Goal: Task Accomplishment & Management: Use online tool/utility

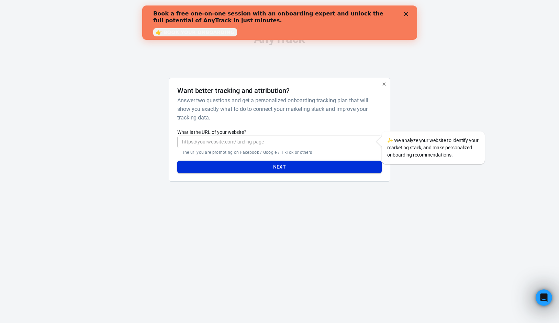
click at [290, 165] on button "Next" at bounding box center [279, 167] width 204 height 13
click at [408, 13] on div "Close" at bounding box center [407, 14] width 7 height 4
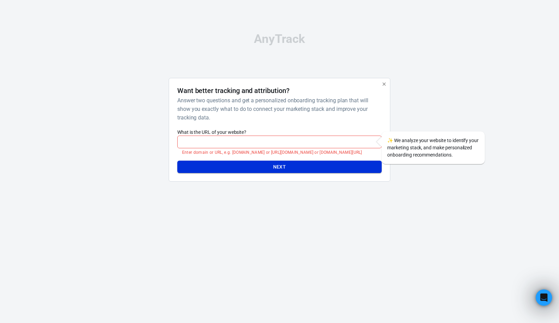
click at [295, 165] on button "Next" at bounding box center [279, 167] width 204 height 13
click at [293, 146] on input "What is the URL of your website?" at bounding box center [279, 142] width 204 height 13
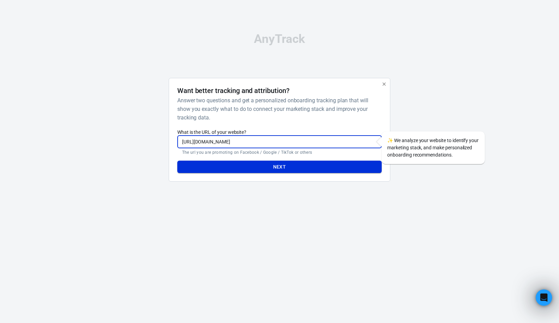
type input "[URL][DOMAIN_NAME]"
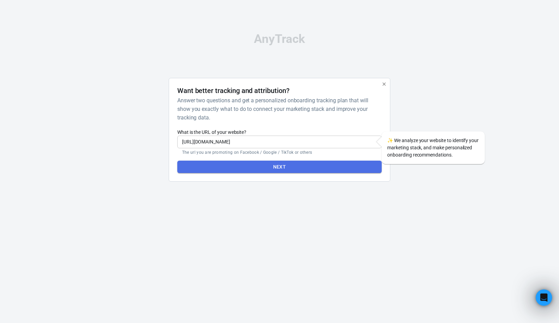
click at [305, 173] on button "Next" at bounding box center [279, 167] width 204 height 13
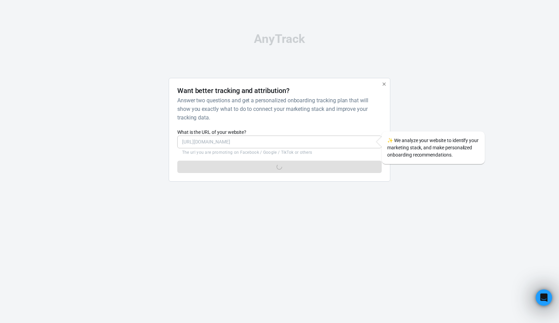
click at [387, 84] on button "button" at bounding box center [384, 84] width 9 height 9
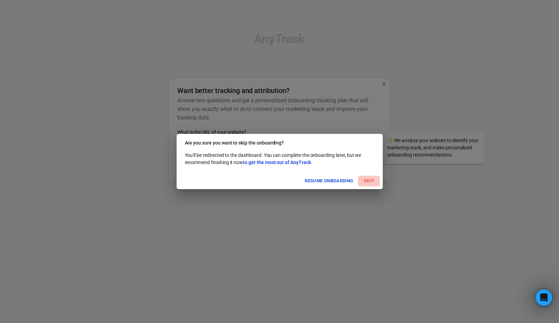
click at [365, 180] on button "Skip" at bounding box center [369, 181] width 22 height 11
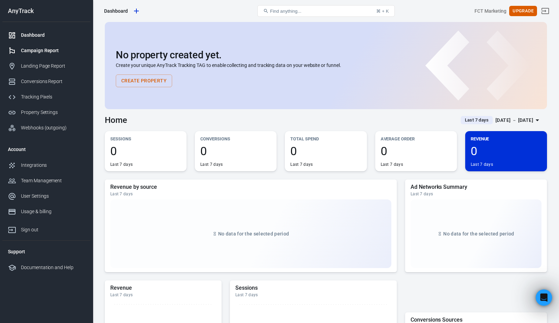
click at [54, 56] on link "Campaign Report" at bounding box center [46, 50] width 88 height 15
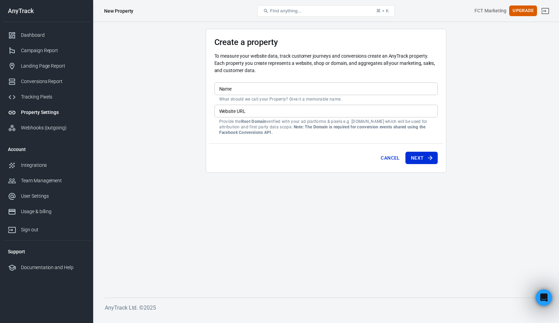
click at [253, 91] on input "Name" at bounding box center [325, 88] width 223 height 13
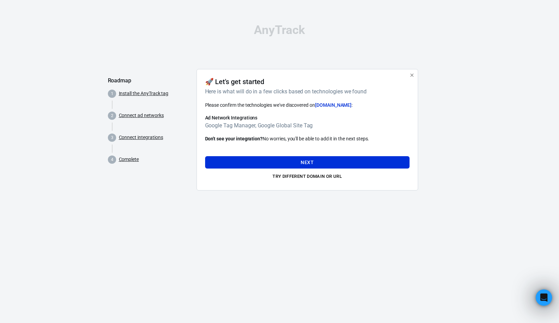
click at [412, 75] on icon "button" at bounding box center [411, 75] width 5 height 5
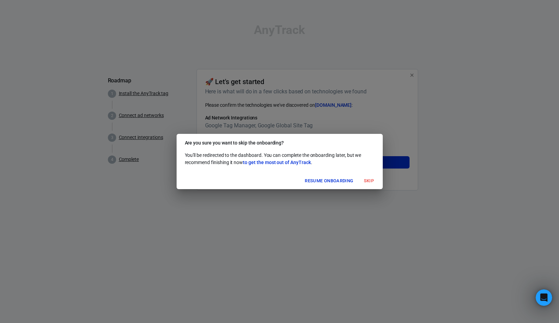
click at [364, 183] on button "Skip" at bounding box center [369, 181] width 22 height 11
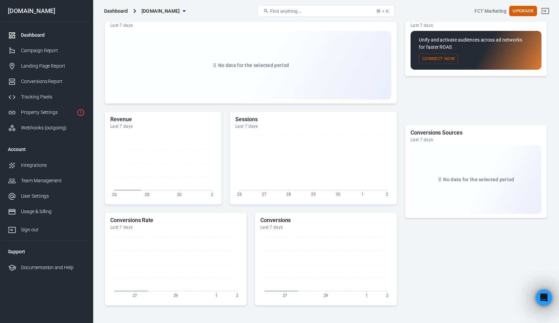
scroll to position [233, 0]
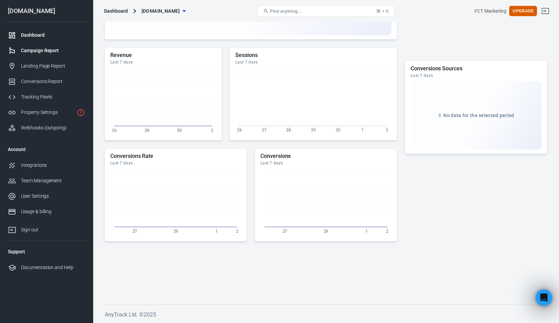
click at [49, 54] on div "Campaign Report" at bounding box center [53, 50] width 64 height 7
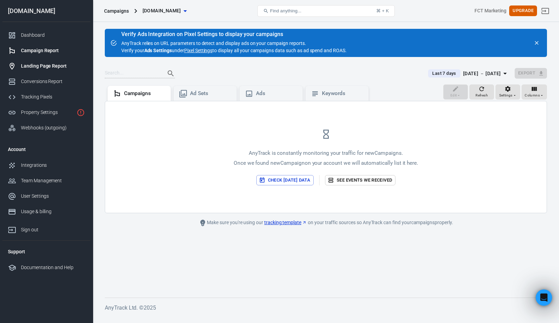
click at [56, 63] on div "Landing Page Report" at bounding box center [53, 66] width 64 height 7
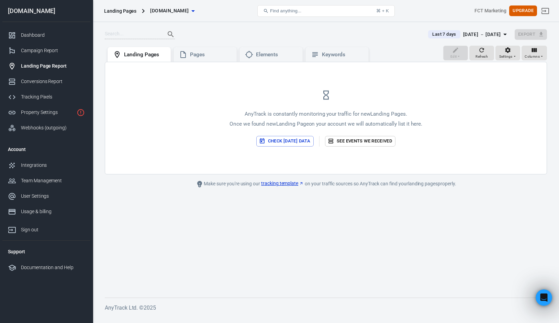
click at [173, 10] on span "[DOMAIN_NAME]" at bounding box center [169, 11] width 38 height 9
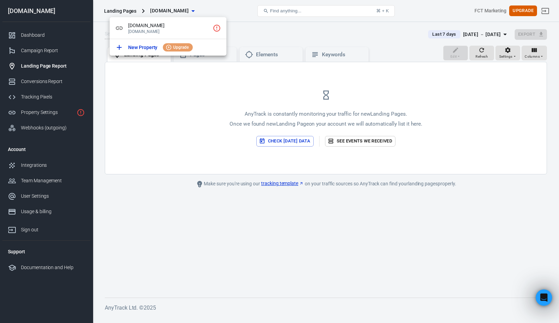
click at [127, 13] on div at bounding box center [279, 161] width 559 height 323
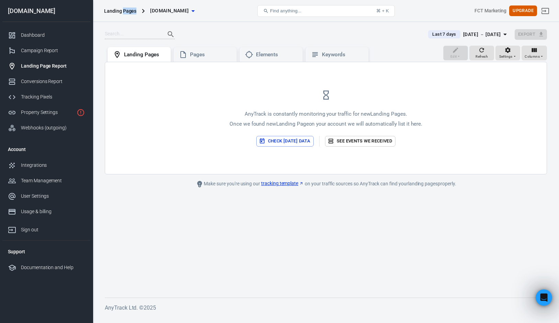
click at [127, 13] on div "Landing Pages" at bounding box center [120, 11] width 32 height 7
click at [165, 10] on span "[DOMAIN_NAME]" at bounding box center [169, 11] width 38 height 9
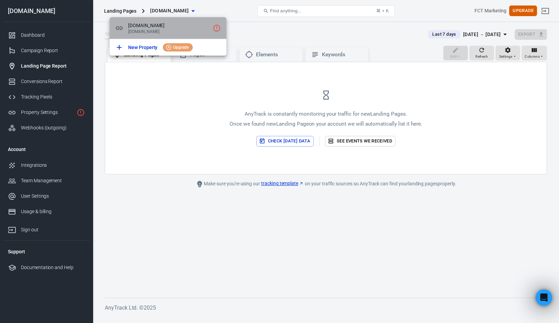
click at [140, 22] on div "[DOMAIN_NAME] [DOMAIN_NAME]" at bounding box center [168, 28] width 117 height 22
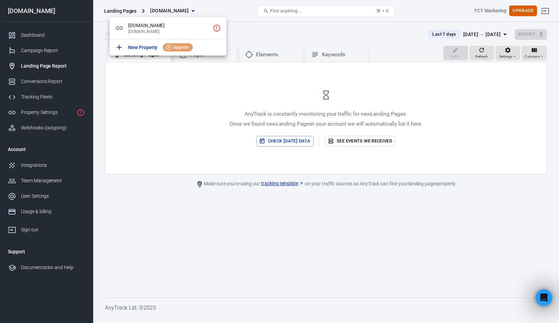
click at [201, 190] on div at bounding box center [279, 161] width 559 height 323
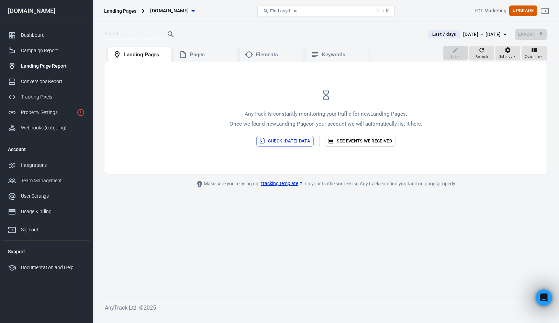
click at [126, 8] on div "Landing Pages" at bounding box center [120, 11] width 32 height 7
click at [152, 8] on span "[DOMAIN_NAME]" at bounding box center [169, 11] width 38 height 9
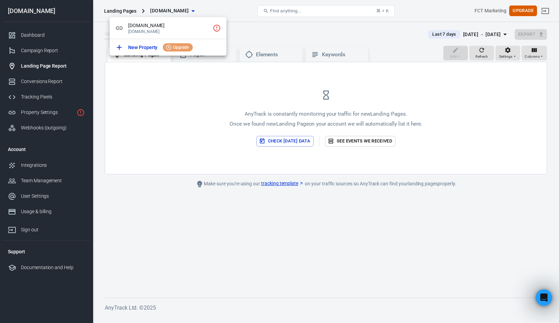
click at [34, 9] on div at bounding box center [279, 161] width 559 height 323
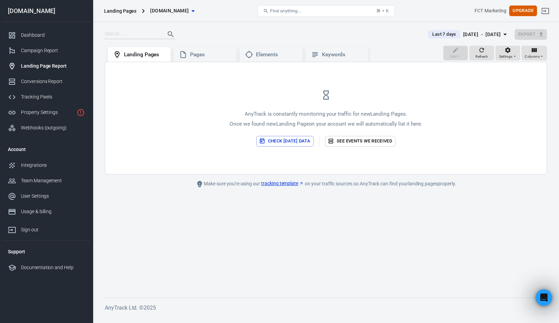
click at [162, 12] on span "[DOMAIN_NAME]" at bounding box center [169, 11] width 38 height 9
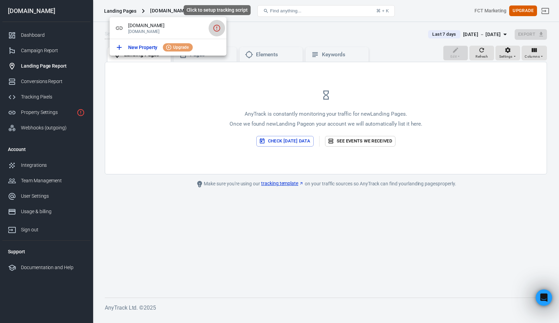
click at [218, 28] on icon "Click to setup tracking script" at bounding box center [217, 28] width 8 height 8
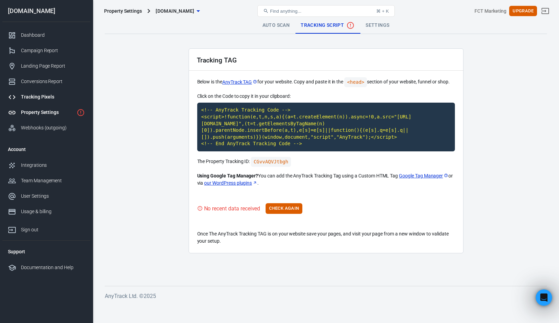
click at [53, 97] on div "Tracking Pixels" at bounding box center [53, 96] width 64 height 7
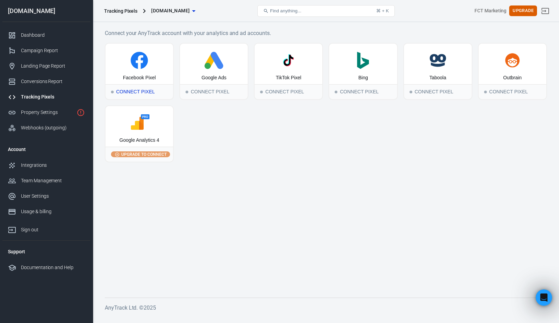
click at [147, 70] on div "Facebook Pixel" at bounding box center [140, 64] width 68 height 41
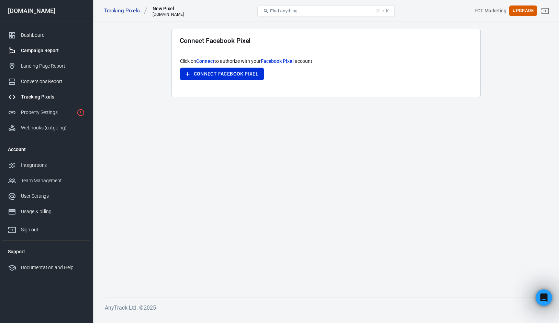
click at [64, 58] on link "Campaign Report" at bounding box center [46, 50] width 88 height 15
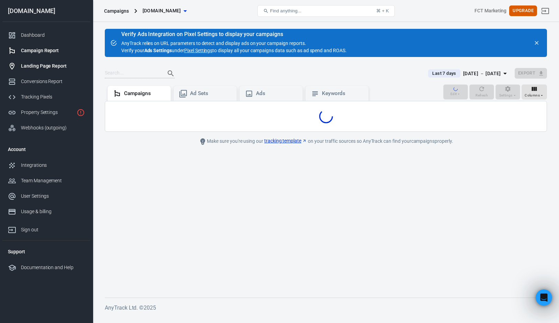
click at [59, 65] on div "Landing Page Report" at bounding box center [53, 66] width 64 height 7
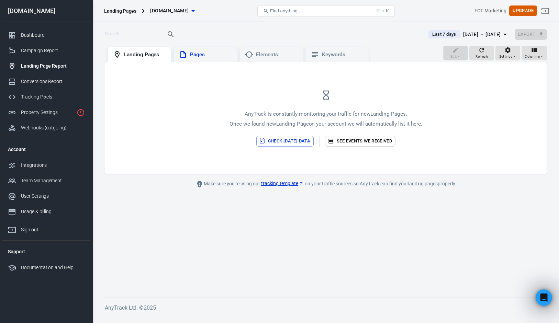
click at [217, 59] on div "Pages" at bounding box center [205, 55] width 52 height 8
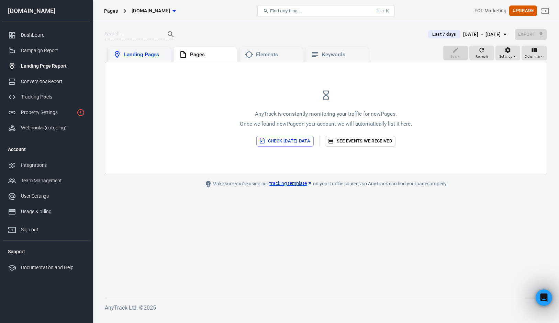
click at [157, 55] on div "Landing Pages" at bounding box center [144, 54] width 41 height 7
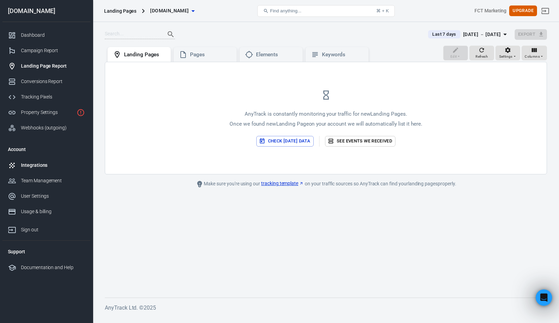
click at [44, 168] on div "Integrations" at bounding box center [53, 165] width 64 height 7
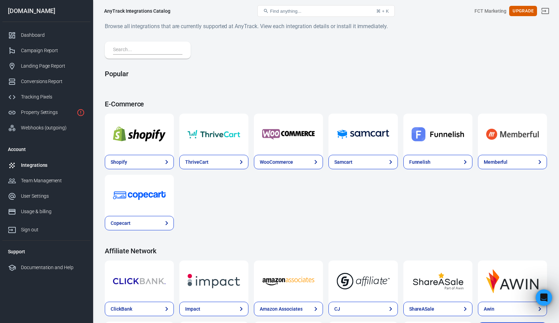
click at [144, 137] on img at bounding box center [139, 134] width 53 height 25
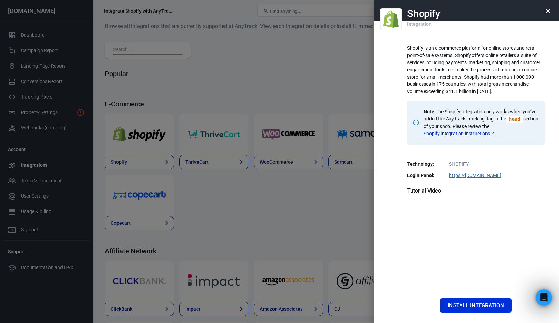
click at [326, 201] on div at bounding box center [279, 161] width 559 height 323
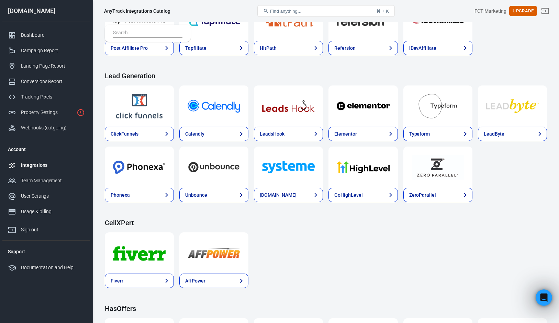
scroll to position [476, 0]
